Goal: Task Accomplishment & Management: Use online tool/utility

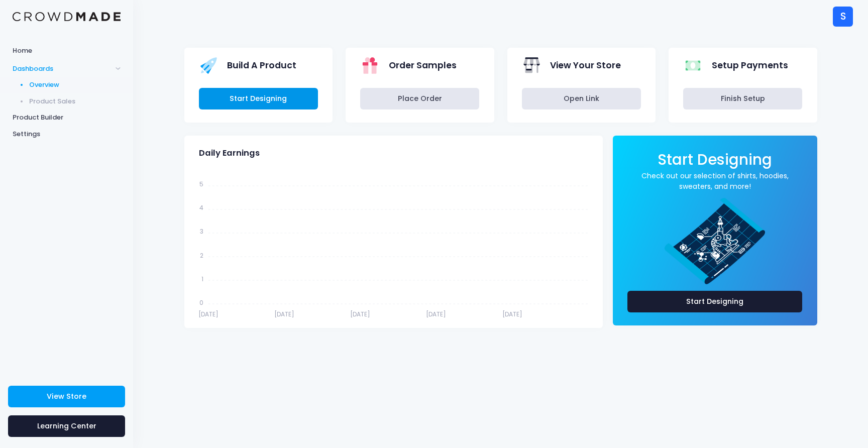
click at [271, 98] on link "Start Designing" at bounding box center [258, 99] width 119 height 22
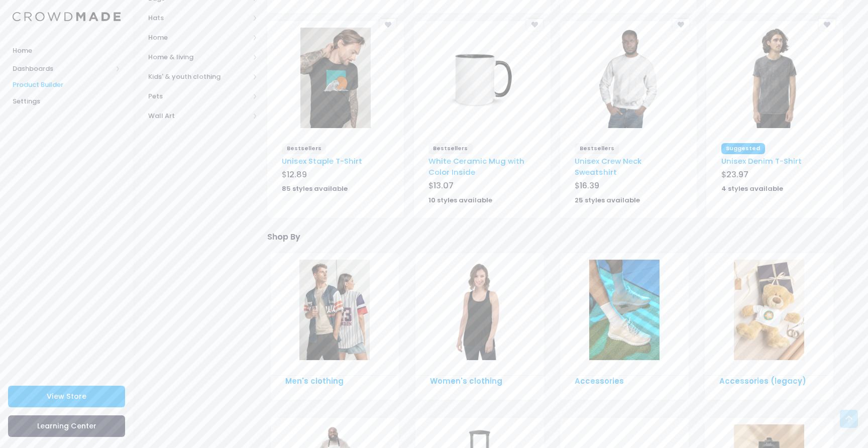
scroll to position [303, 0]
click at [333, 93] on img at bounding box center [335, 79] width 70 height 100
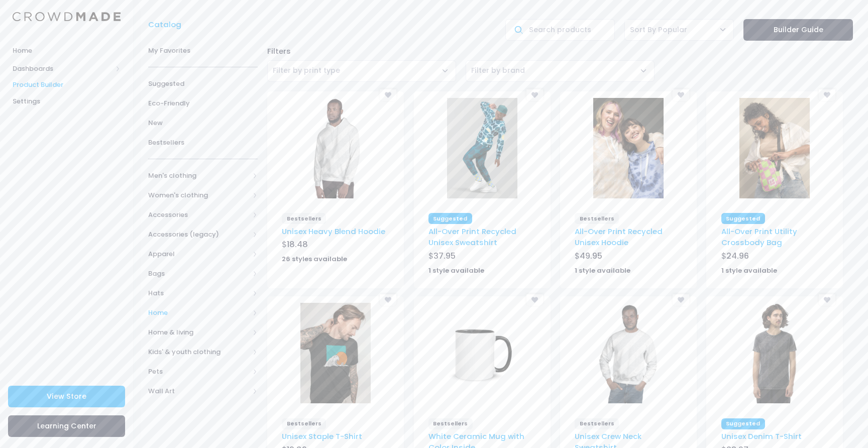
scroll to position [0, 0]
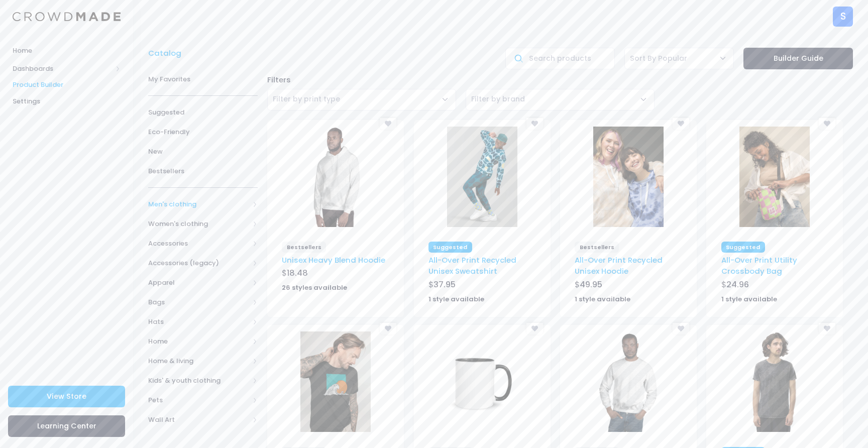
click at [178, 206] on span "Men's clothing" at bounding box center [198, 204] width 101 height 10
click at [192, 226] on span "All Men's clothing" at bounding box center [204, 224] width 81 height 10
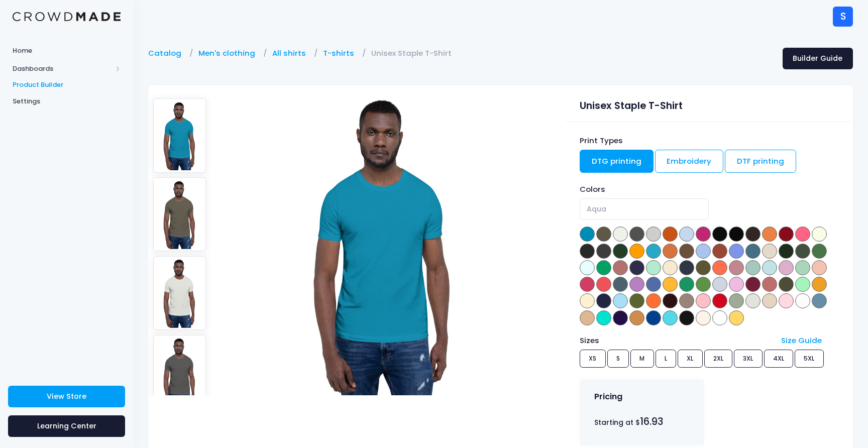
click at [757, 146] on div "Print Types" at bounding box center [709, 140] width 259 height 11
click at [757, 157] on link "DTF printing" at bounding box center [760, 161] width 71 height 23
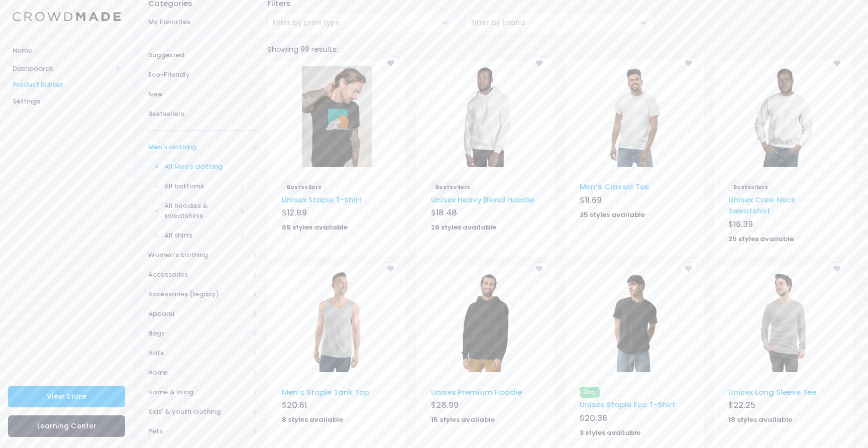
scroll to position [76, 0]
click at [635, 113] on img at bounding box center [634, 117] width 70 height 100
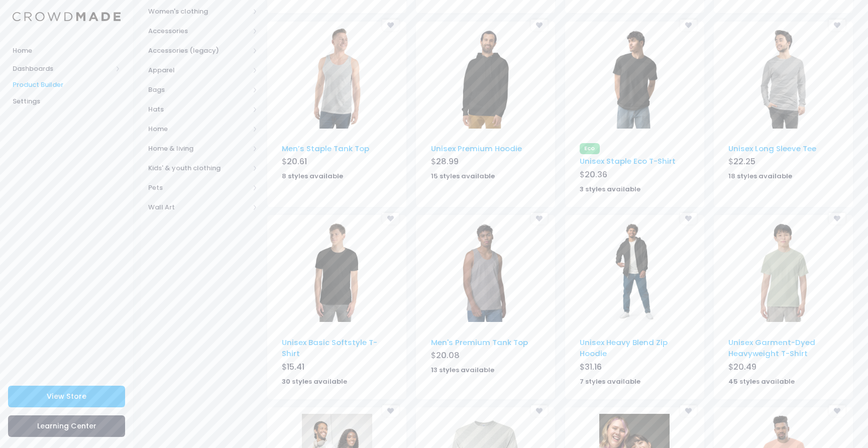
scroll to position [438, 0]
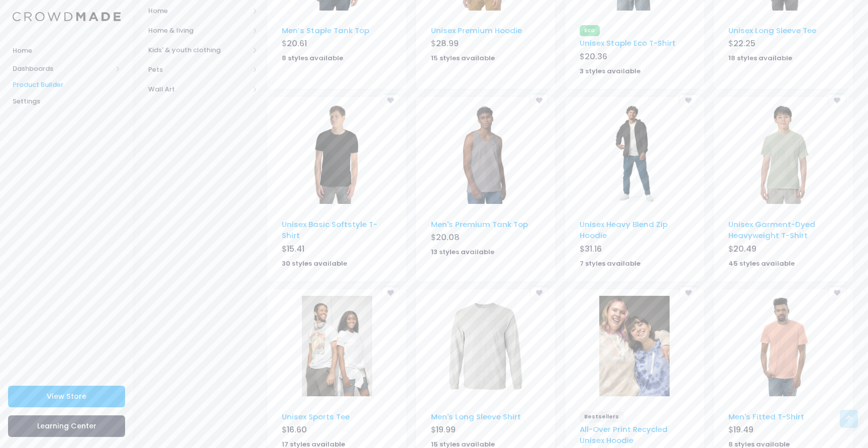
click at [330, 156] on img at bounding box center [337, 153] width 70 height 100
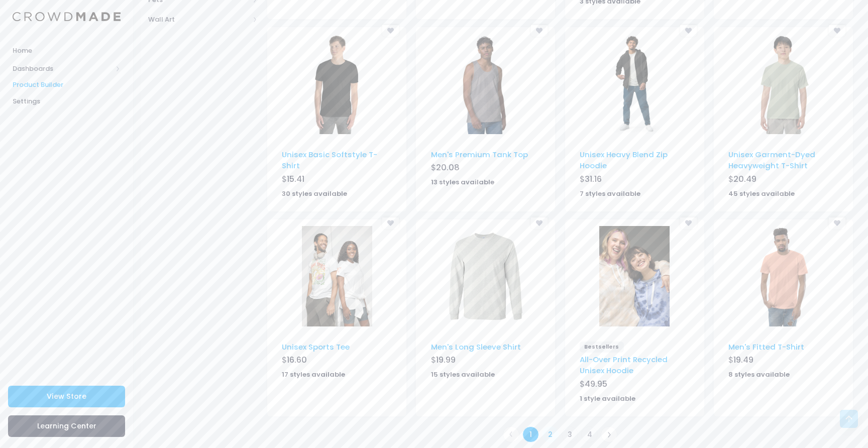
click at [549, 426] on link "2" at bounding box center [550, 434] width 17 height 17
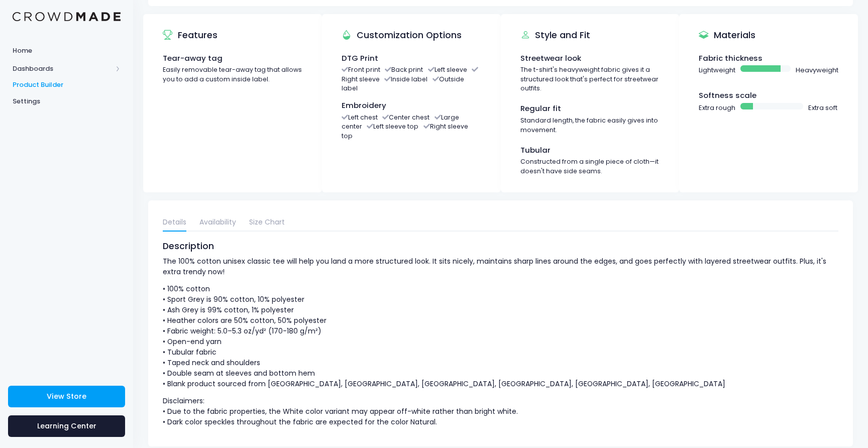
scroll to position [459, 0]
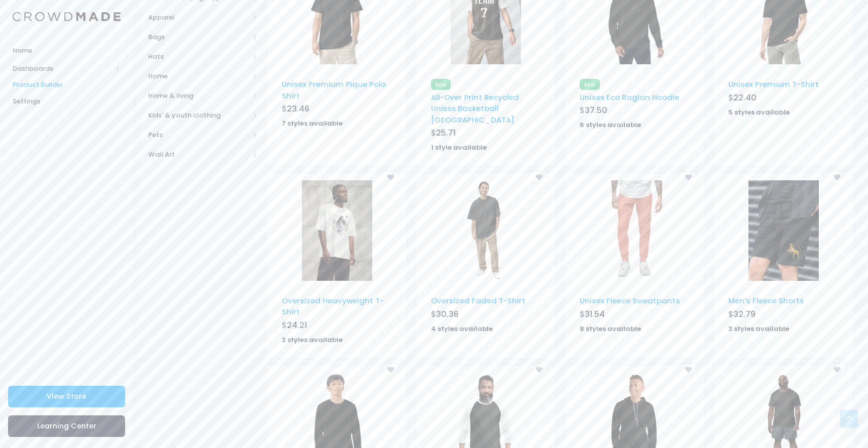
scroll to position [508, 0]
